Goal: Task Accomplishment & Management: Use online tool/utility

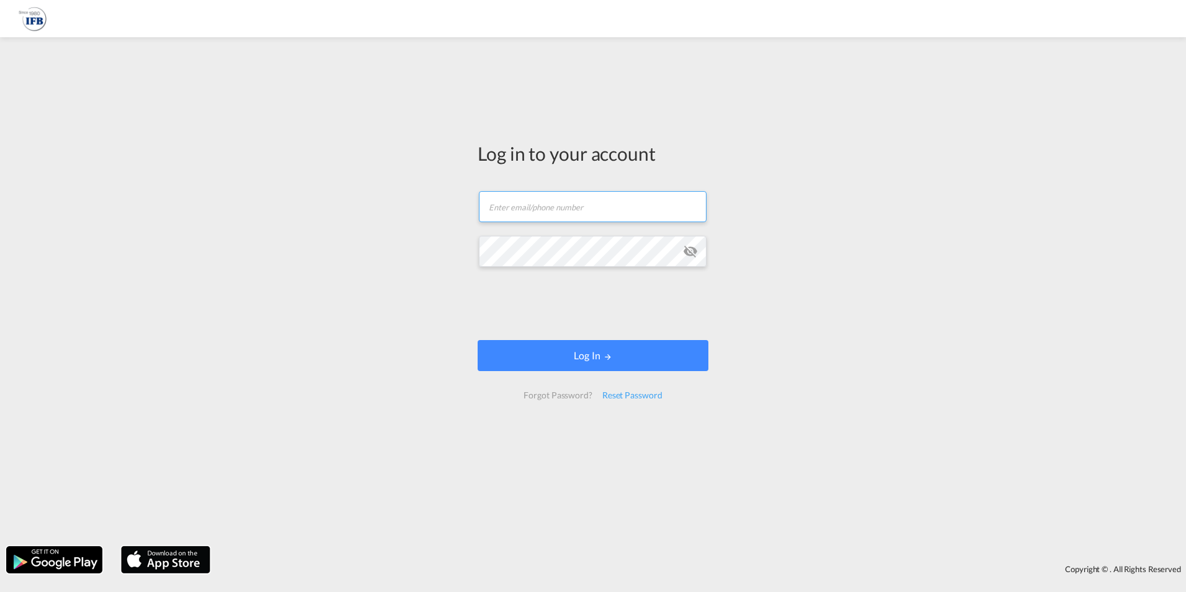
click at [484, 191] on input "text" at bounding box center [593, 206] width 228 height 31
type input "[PERSON_NAME][EMAIL_ADDRESS][DOMAIN_NAME]"
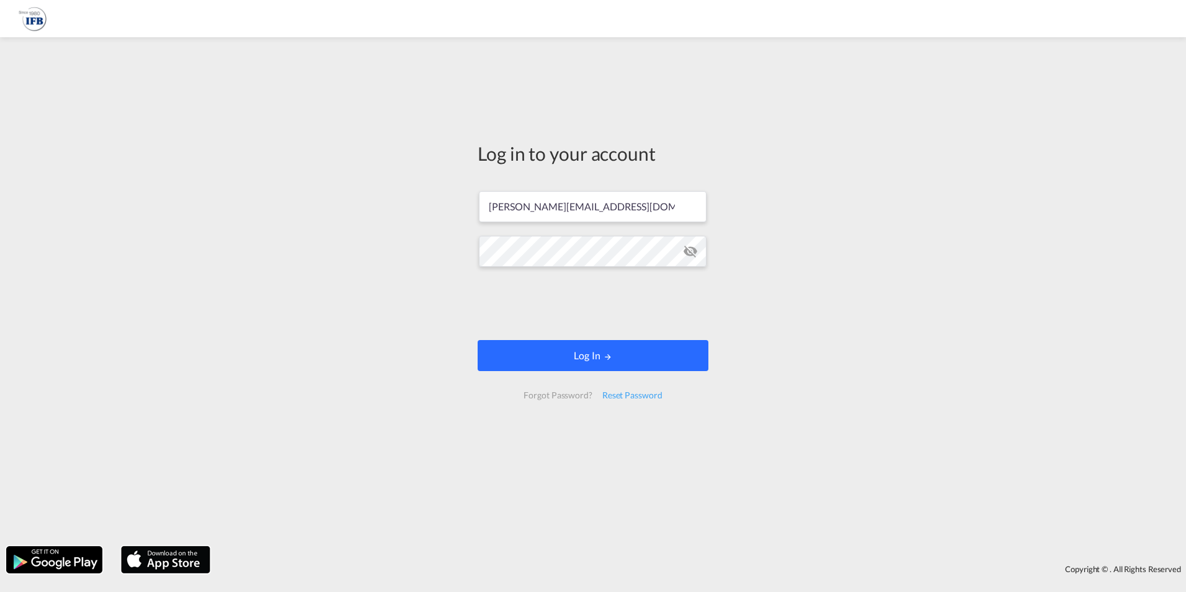
click at [612, 359] on md-icon "LOGIN" at bounding box center [608, 356] width 9 height 9
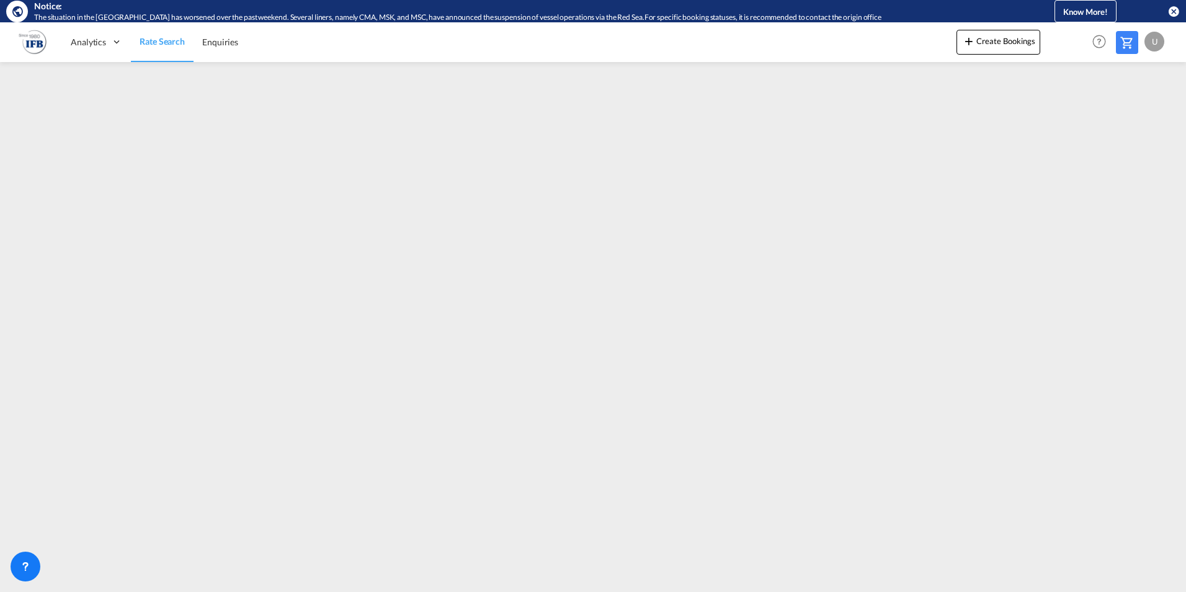
click at [1157, 38] on div "U" at bounding box center [1155, 42] width 20 height 20
click at [1136, 109] on button "Logout" at bounding box center [1140, 117] width 81 height 25
